Goal: Transaction & Acquisition: Purchase product/service

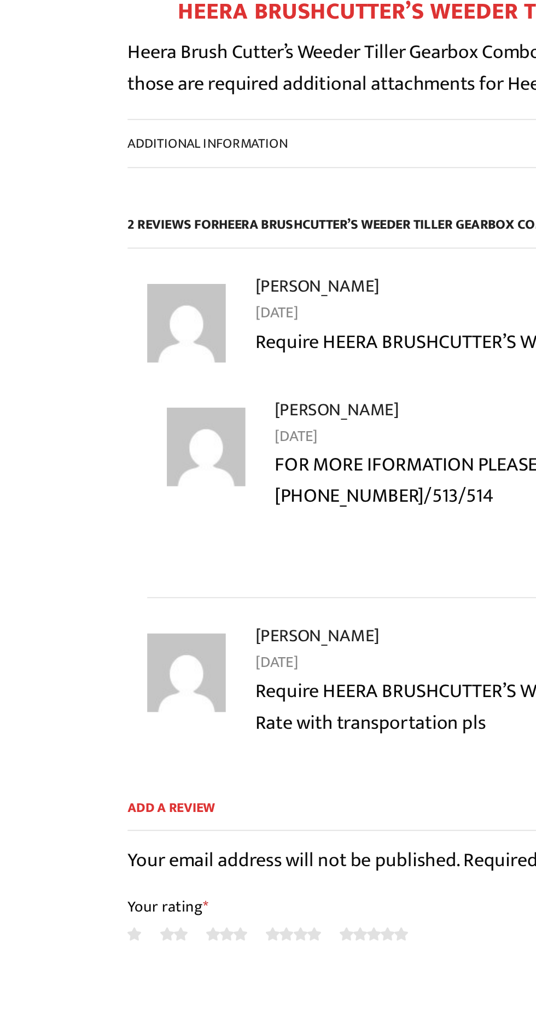
scroll to position [623, 0]
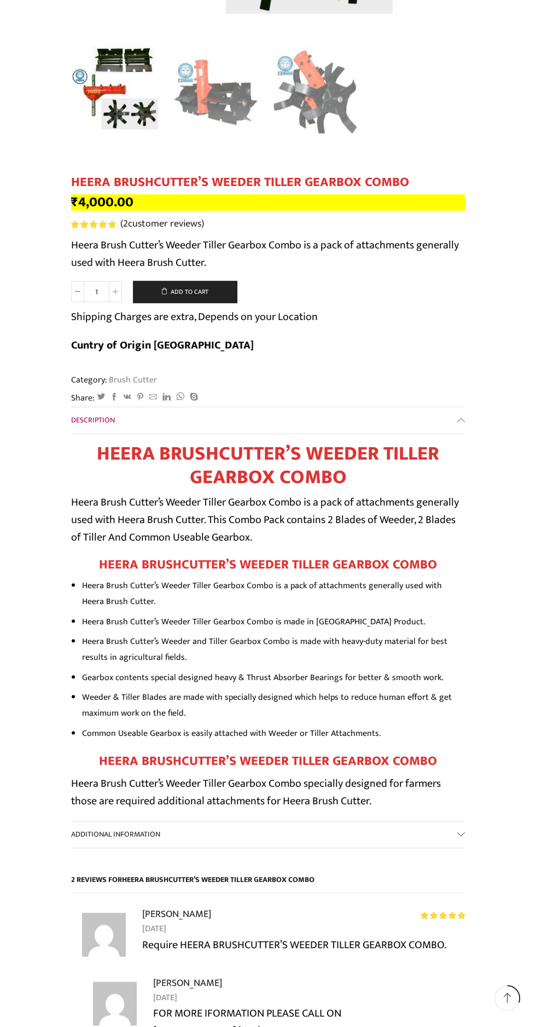
scroll to position [351, 0]
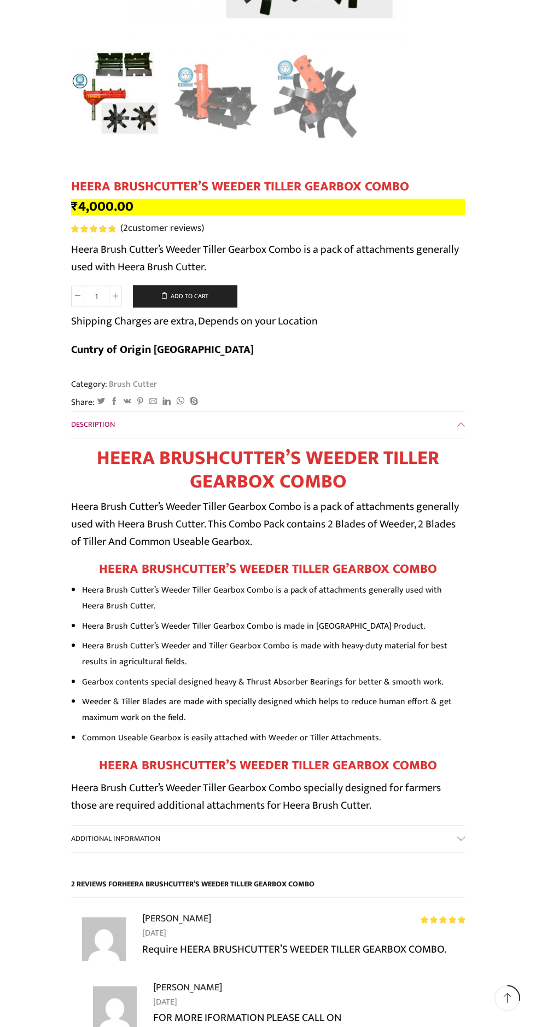
click at [461, 411] on link "Description" at bounding box center [268, 424] width 394 height 26
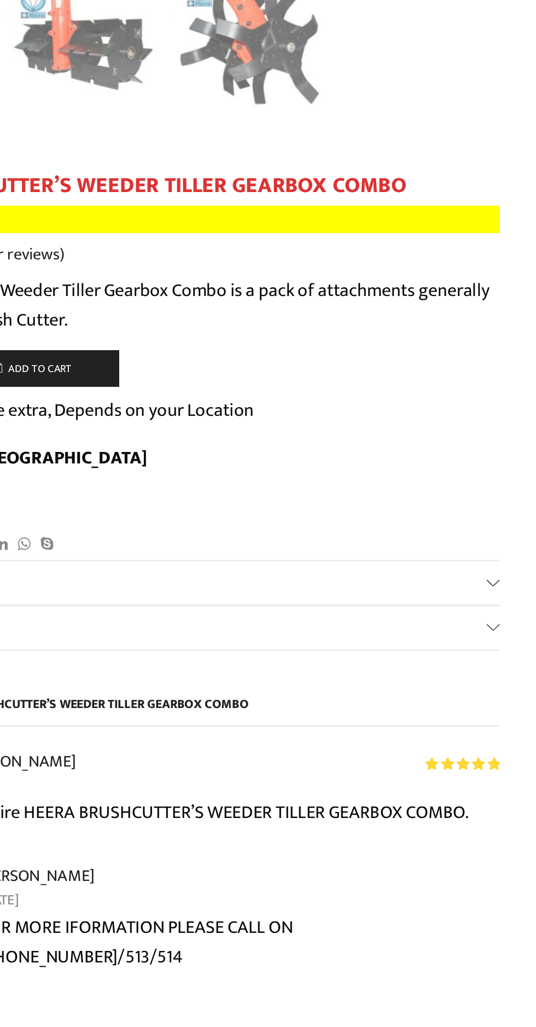
scroll to position [245, 0]
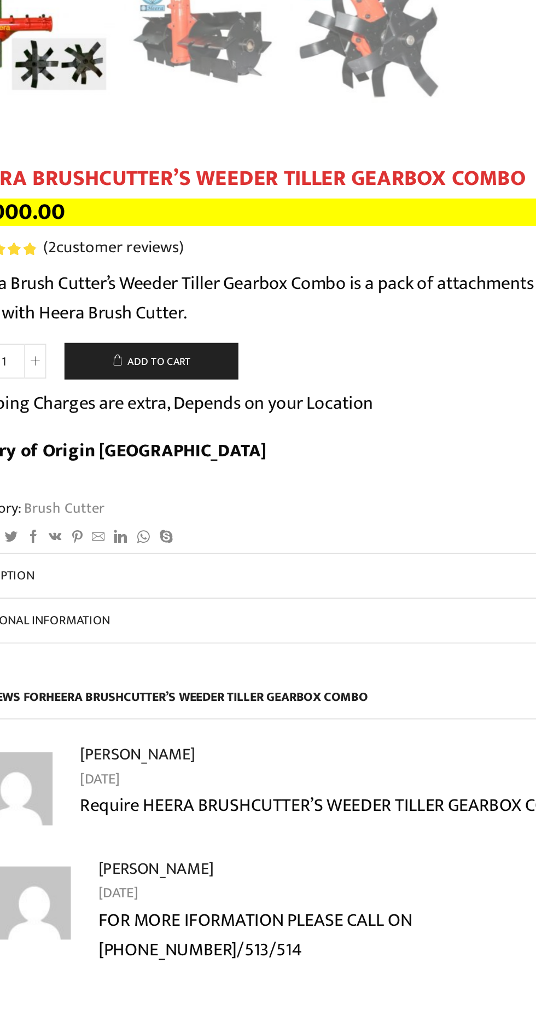
click at [254, 446] on b "Cuntry of Origin [GEOGRAPHIC_DATA]" at bounding box center [162, 455] width 183 height 19
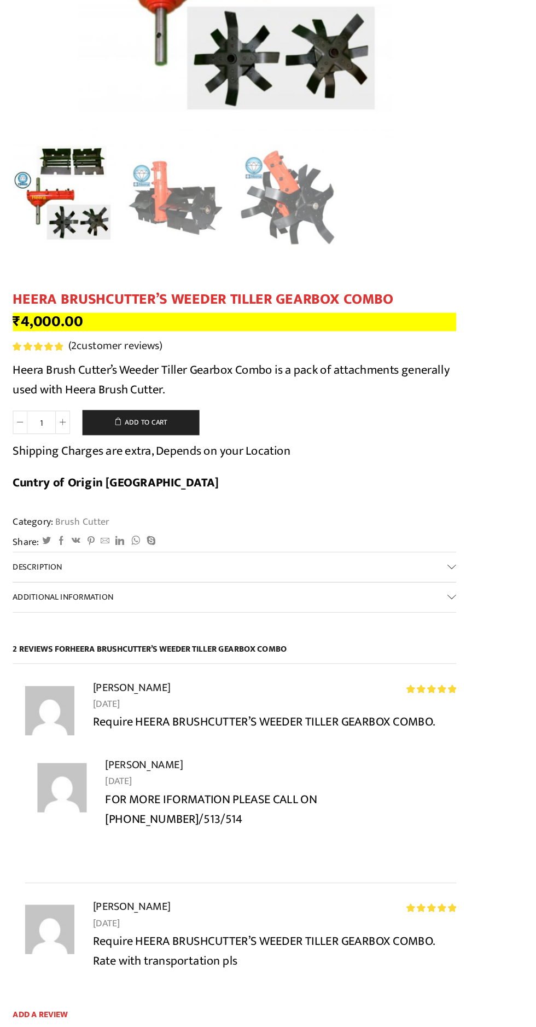
click at [535, 433] on div "All categories Accessories Air Release Valve Brush Cutter Domestic Use Drip Irr…" at bounding box center [268, 713] width 536 height 1916
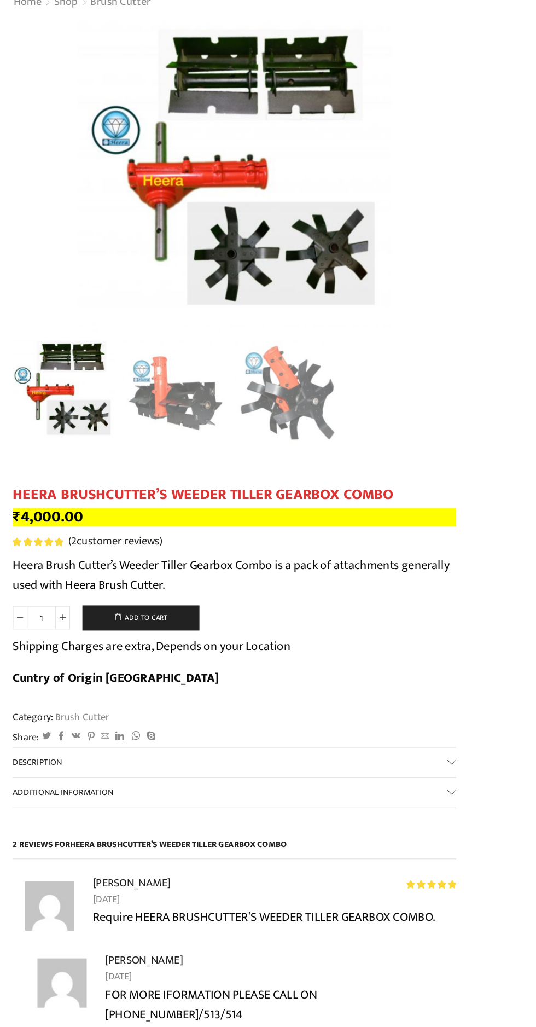
scroll to position [98, 0]
